Goal: Transaction & Acquisition: Purchase product/service

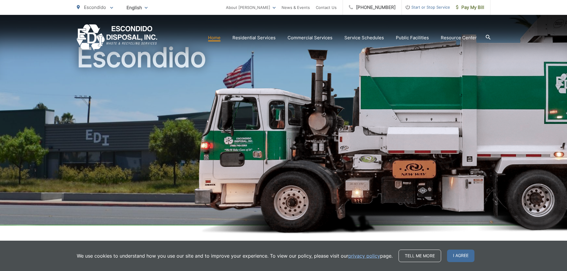
scroll to position [89, 0]
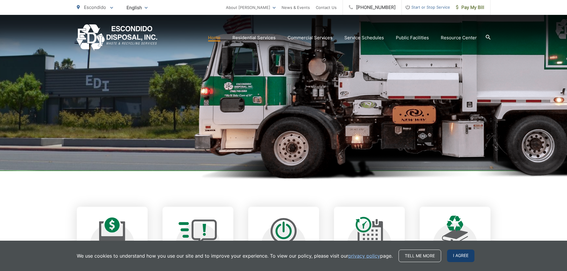
click at [461, 255] on span "I agree" at bounding box center [460, 256] width 27 height 12
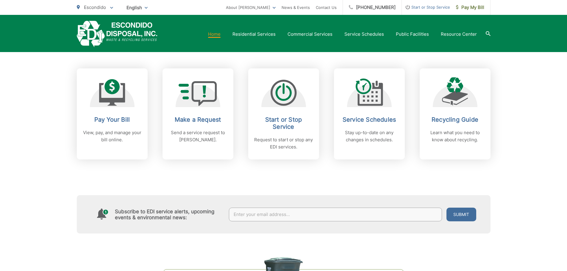
scroll to position [238, 0]
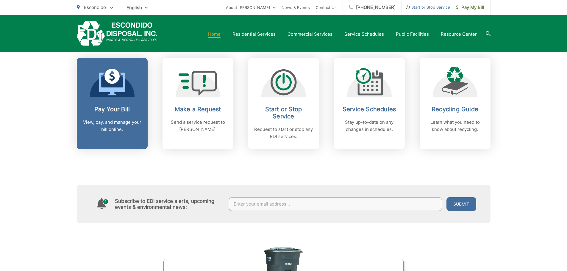
click at [131, 137] on link "Pay Your Bill View, pay, and manage your bill online." at bounding box center [112, 103] width 71 height 91
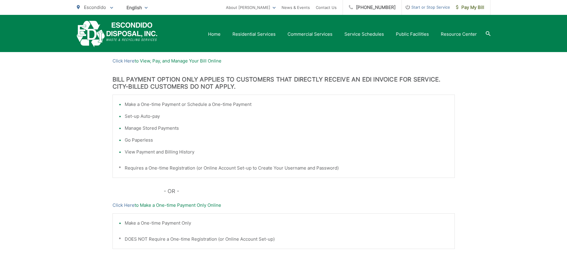
scroll to position [88, 0]
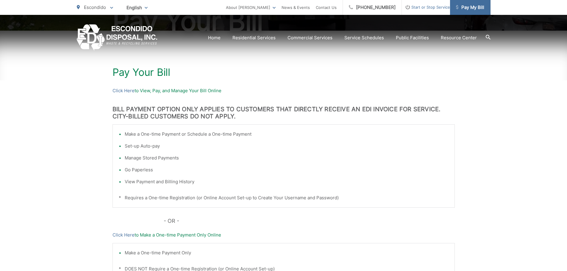
click at [467, 11] on link "Pay My Bill" at bounding box center [470, 7] width 40 height 15
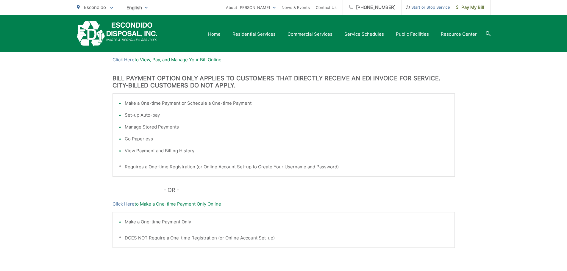
scroll to position [119, 0]
click at [121, 60] on link "Click Here" at bounding box center [123, 60] width 22 height 7
click at [171, 61] on p "Click Here to View, Pay, and Manage Your Bill Online" at bounding box center [283, 60] width 342 height 7
click at [144, 60] on p "Click Here to View, Pay, and Manage Your Bill Online" at bounding box center [283, 60] width 342 height 7
click at [474, 8] on span "Pay My Bill" at bounding box center [470, 7] width 28 height 7
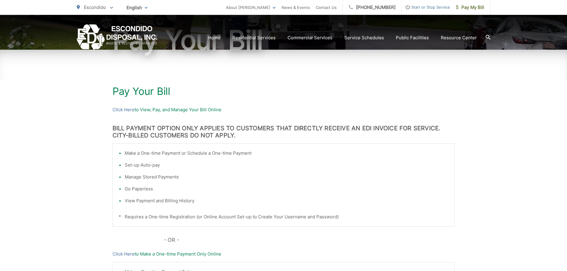
scroll to position [59, 0]
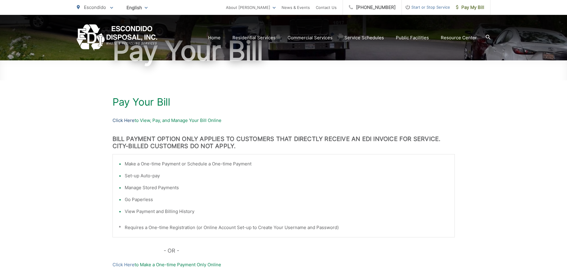
click at [129, 119] on link "Click Here" at bounding box center [123, 120] width 22 height 7
